Goal: Task Accomplishment & Management: Manage account settings

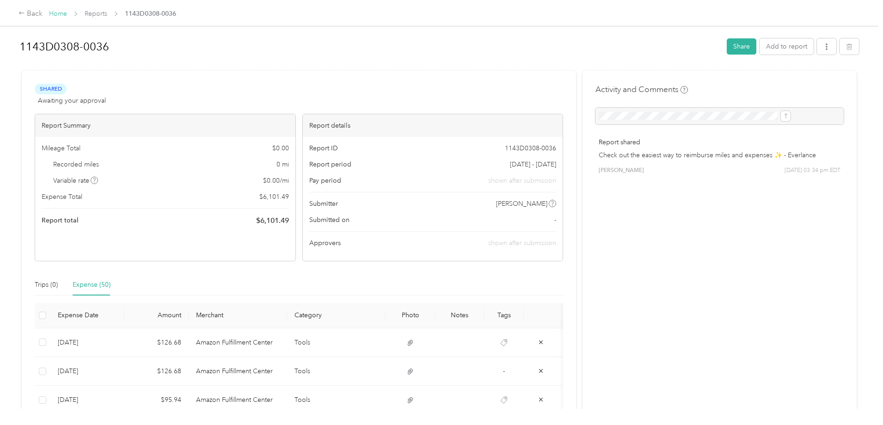
click at [67, 12] on link "Home" at bounding box center [58, 14] width 18 height 8
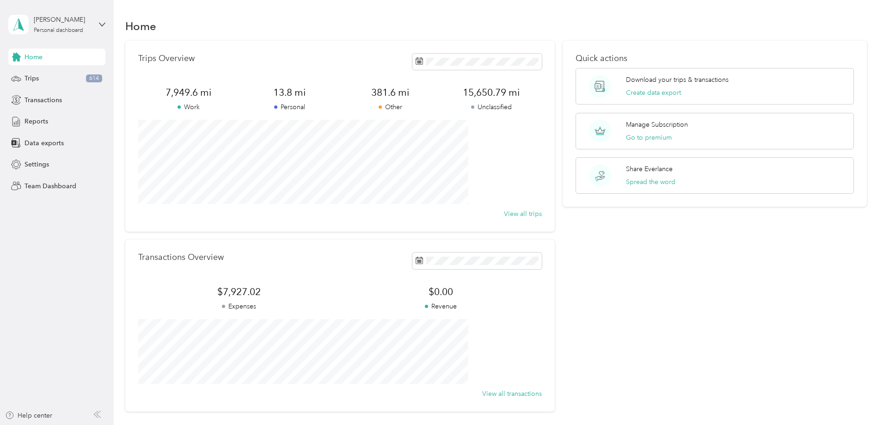
click at [726, 313] on div "Quick actions Download your trips & transactions Create data export Manage Subs…" at bounding box center [714, 226] width 304 height 371
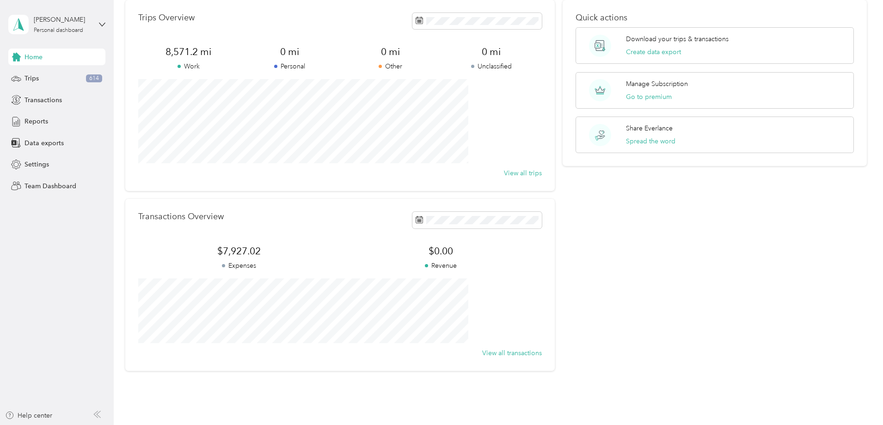
scroll to position [82, 0]
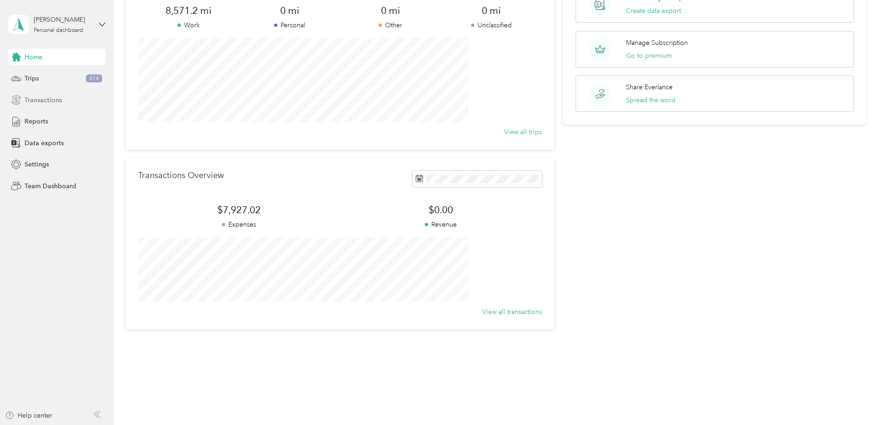
click at [38, 102] on span "Transactions" at bounding box center [42, 100] width 37 height 10
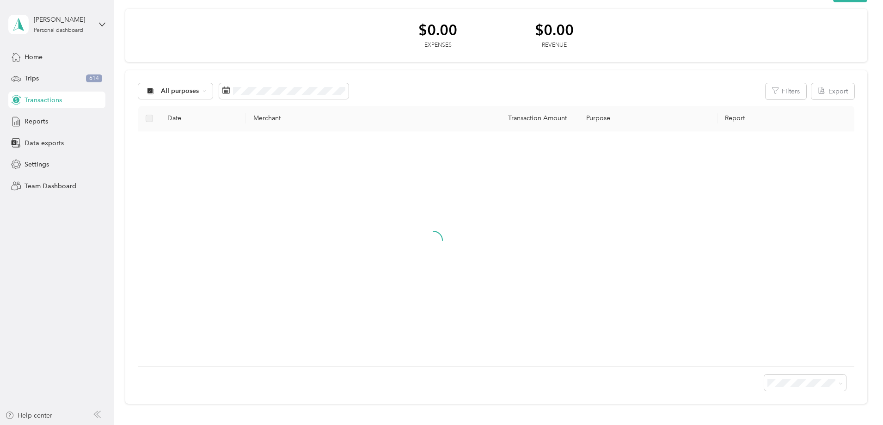
scroll to position [82, 0]
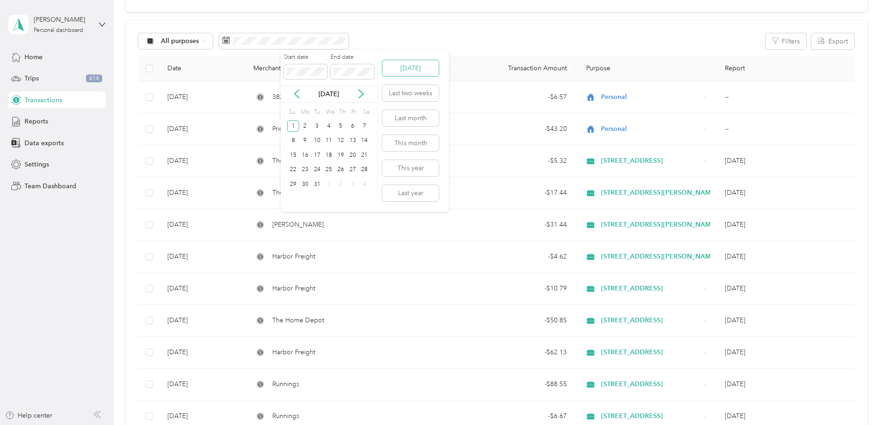
click at [406, 68] on button "[DATE]" at bounding box center [410, 68] width 56 height 16
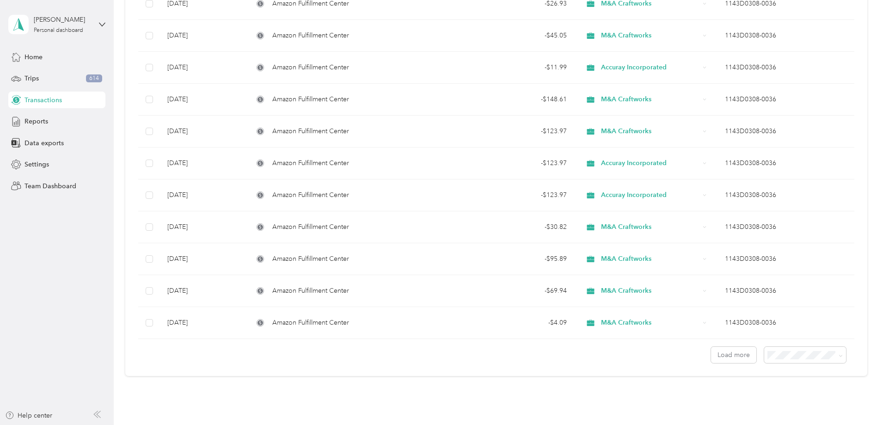
scroll to position [668, 0]
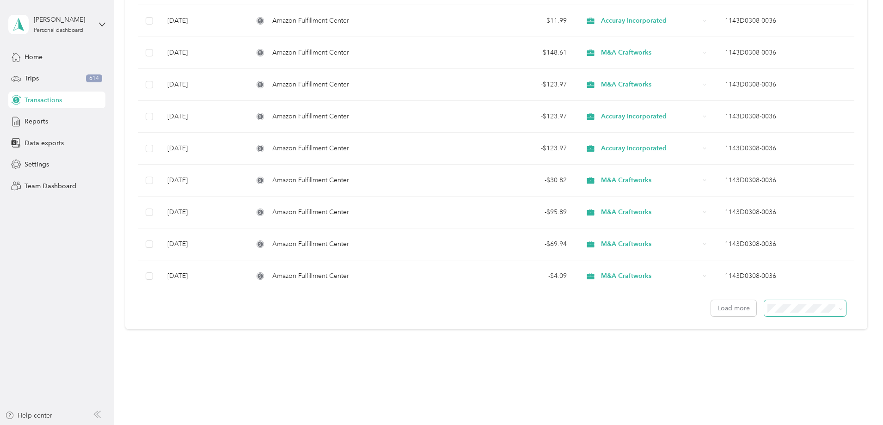
click at [838, 307] on icon at bounding box center [840, 309] width 4 height 4
click at [725, 356] on span "100 per load" at bounding box center [726, 353] width 38 height 8
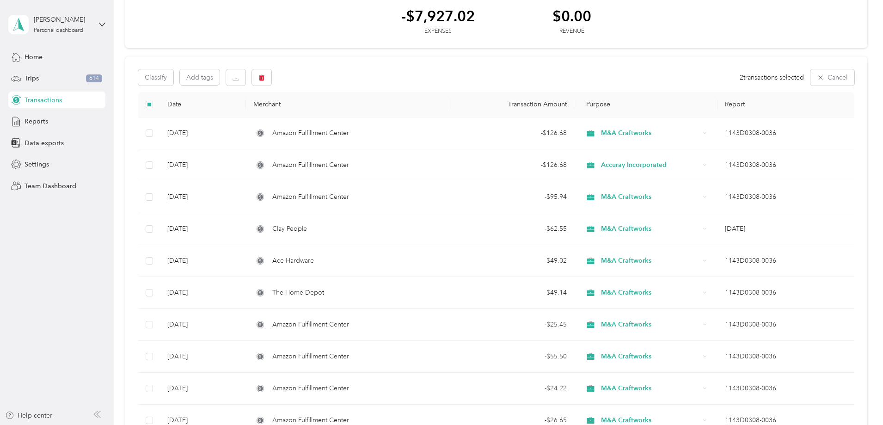
scroll to position [36, 0]
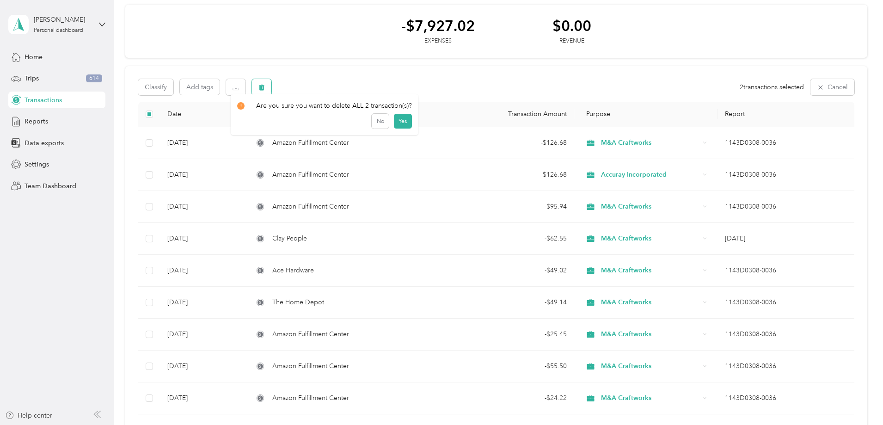
click at [264, 86] on icon "button" at bounding box center [262, 87] width 6 height 6
click at [399, 126] on button "Yes" at bounding box center [403, 125] width 18 height 15
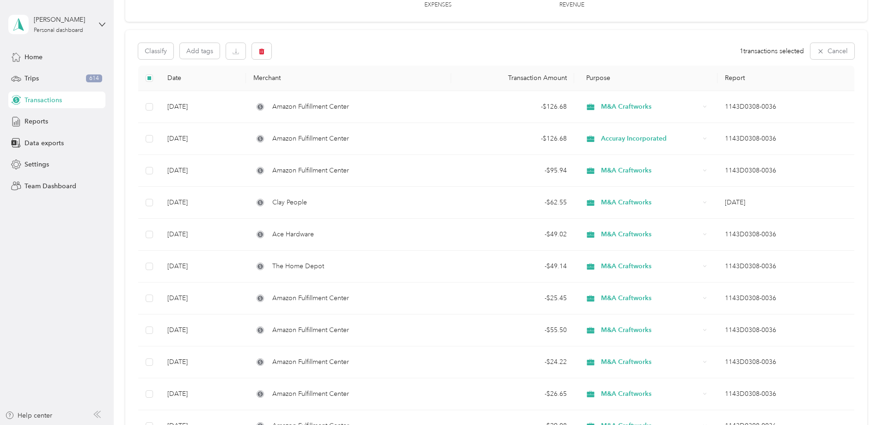
scroll to position [59, 0]
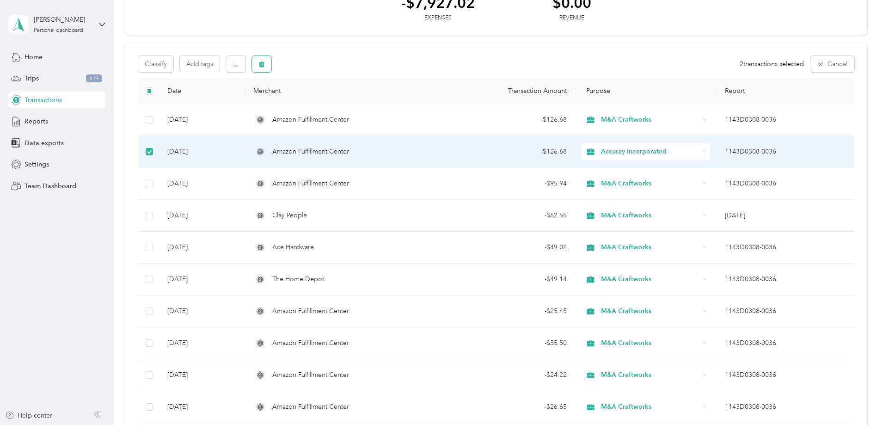
click at [264, 62] on icon "button" at bounding box center [262, 64] width 6 height 6
click at [399, 102] on button "Yes" at bounding box center [403, 102] width 18 height 15
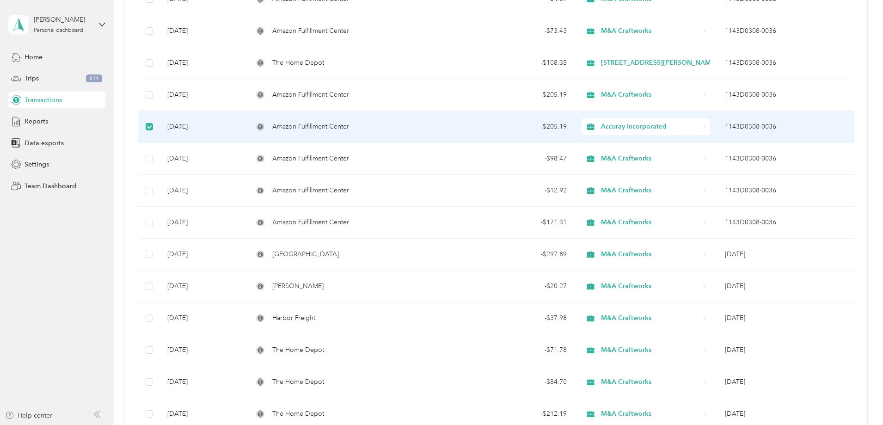
scroll to position [833, 0]
